Goal: Check status: Check status

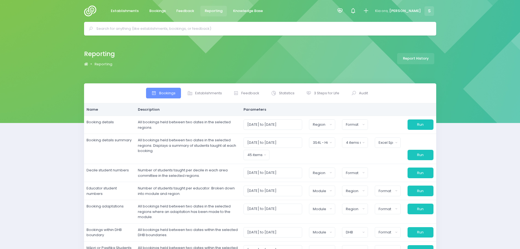
select select
select select "3S4L - High Schools"
select select "excel"
select select
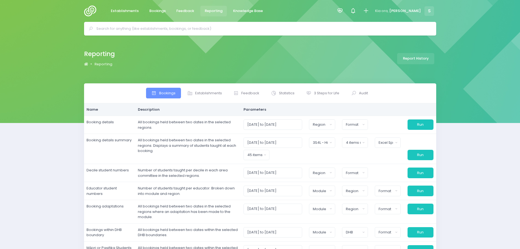
select select
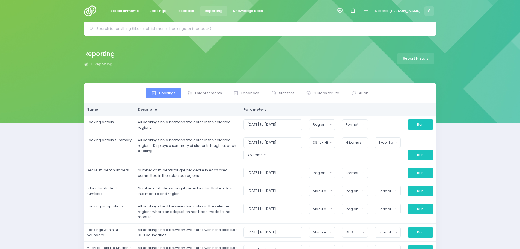
select select
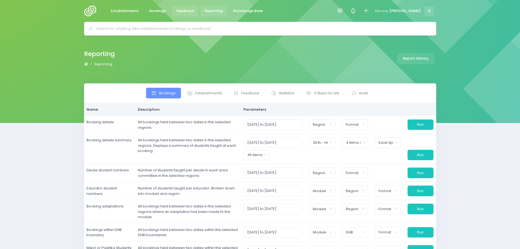
scroll to position [18, 0]
click at [185, 11] on span "Feedback" at bounding box center [185, 10] width 18 height 5
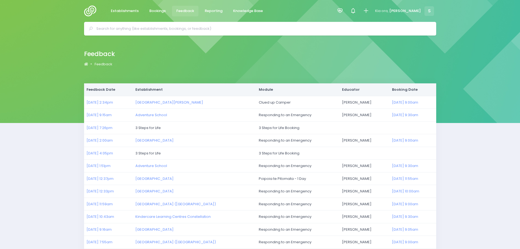
click at [93, 10] on img at bounding box center [92, 10] width 16 height 11
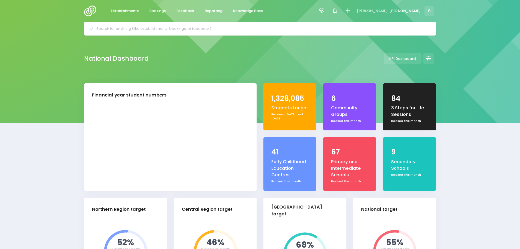
select select "5"
click at [155, 10] on span "Bookings" at bounding box center [157, 10] width 16 height 5
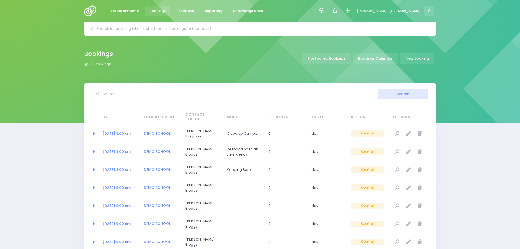
select select "20"
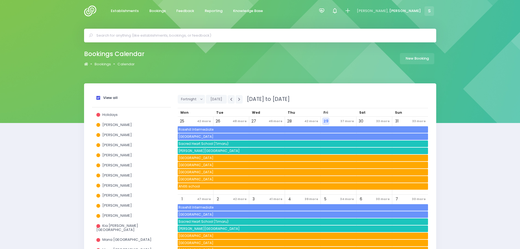
click at [96, 96] on span at bounding box center [98, 98] width 4 height 4
click at [0, 0] on input "View all" at bounding box center [0, 0] width 0 height 0
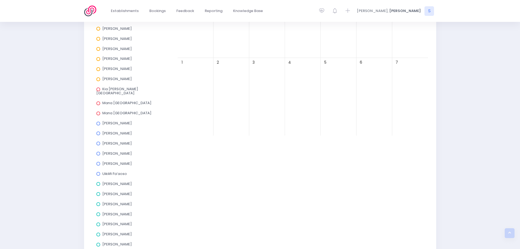
scroll to position [164, 0]
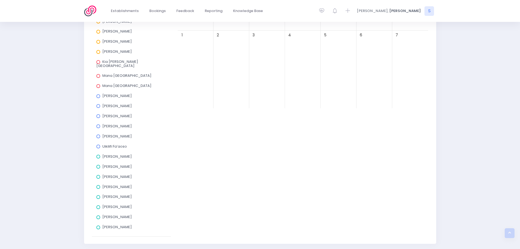
click at [98, 155] on span at bounding box center [98, 157] width 4 height 4
click at [0, 0] on input "[PERSON_NAME]" at bounding box center [0, 0] width 0 height 0
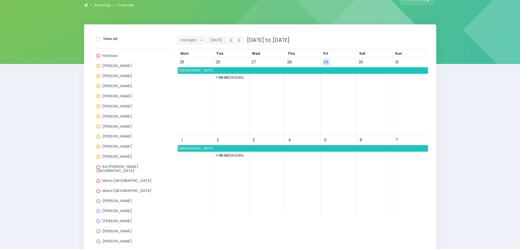
scroll to position [55, 0]
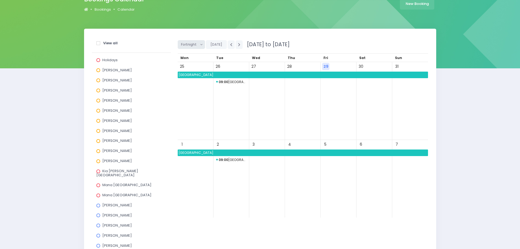
click at [189, 43] on span "Fortnight" at bounding box center [189, 44] width 17 height 8
click at [195, 85] on link "Month" at bounding box center [196, 86] width 36 height 10
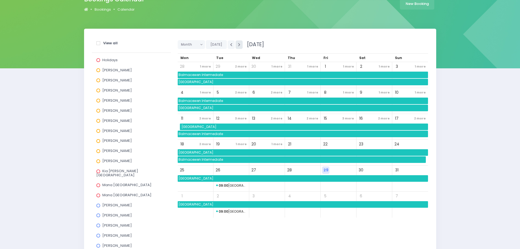
click at [238, 46] on button "button" at bounding box center [239, 44] width 7 height 8
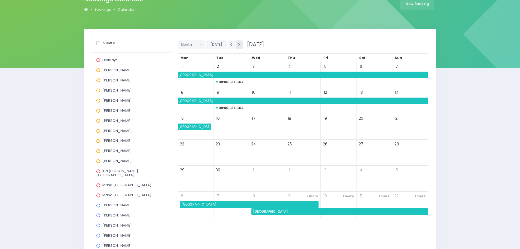
click at [238, 46] on button "button" at bounding box center [239, 44] width 7 height 8
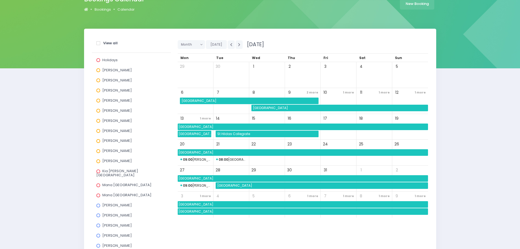
click at [240, 133] on span "St Hildas Collegiate" at bounding box center [268, 134] width 102 height 7
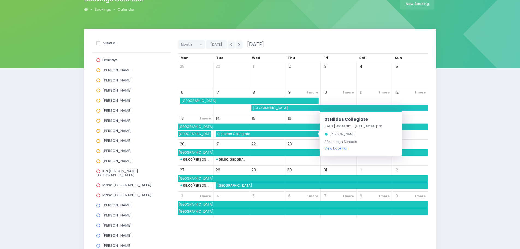
click at [334, 147] on link "View booking" at bounding box center [336, 148] width 22 height 5
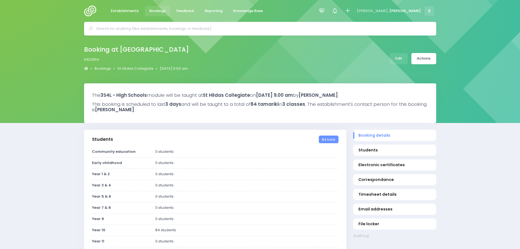
select select "5"
